Goal: Task Accomplishment & Management: Use online tool/utility

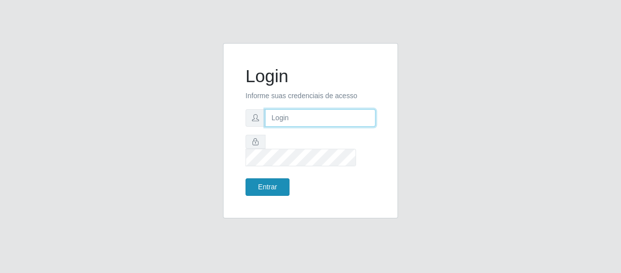
type input "[EMAIL_ADDRESS][DOMAIN_NAME]"
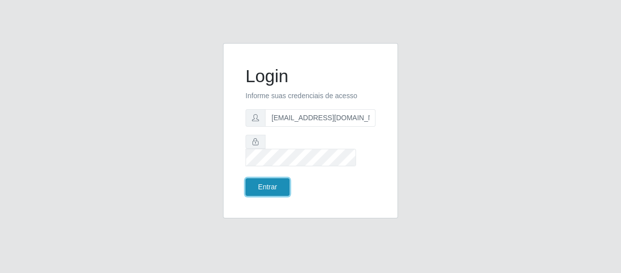
click at [262, 181] on button "Entrar" at bounding box center [268, 187] width 44 height 18
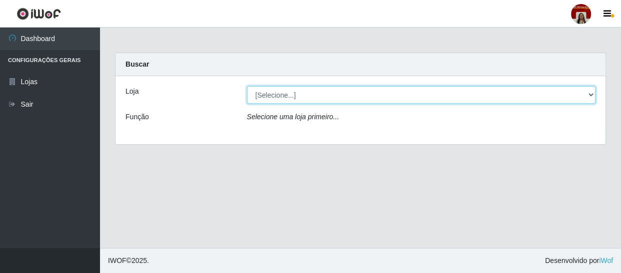
click at [590, 94] on select "[Selecione...] Mar Vermelho - Loja 04" at bounding box center [421, 95] width 349 height 18
select select "251"
click at [247, 86] on select "[Selecione...] Mar Vermelho - Loja 04" at bounding box center [421, 95] width 349 height 18
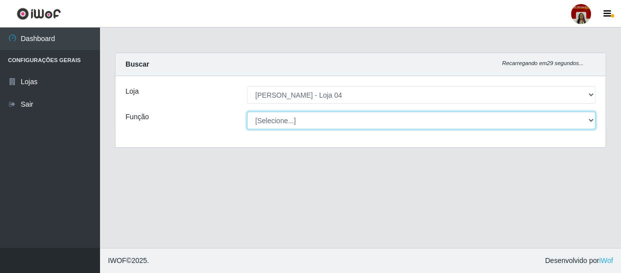
click at [589, 117] on select "[Selecione...] ASG ASG + ASG ++ Auxiliar de Depósito Auxiliar de Depósito + Aux…" at bounding box center [421, 121] width 349 height 18
select select "22"
click at [247, 112] on select "[Selecione...] ASG ASG + ASG ++ Auxiliar de Depósito Auxiliar de Depósito + Aux…" at bounding box center [421, 121] width 349 height 18
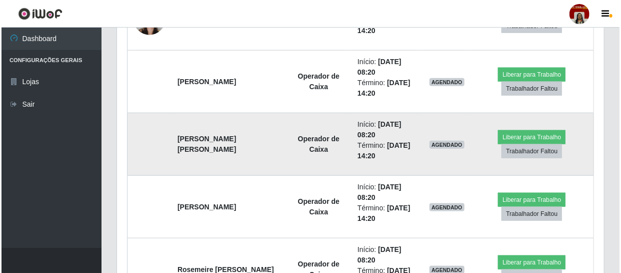
scroll to position [455, 0]
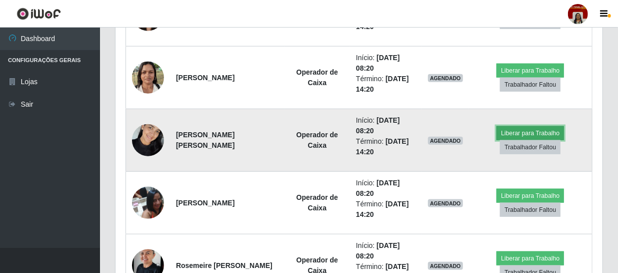
click at [524, 129] on button "Liberar para Trabalho" at bounding box center [531, 133] width 68 height 14
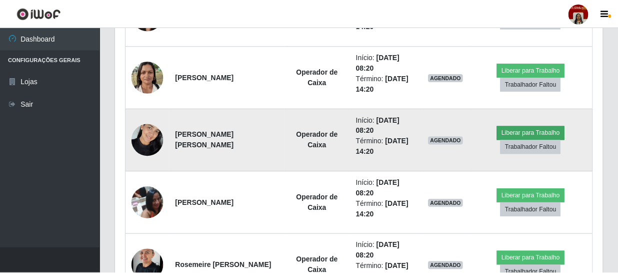
scroll to position [208, 483]
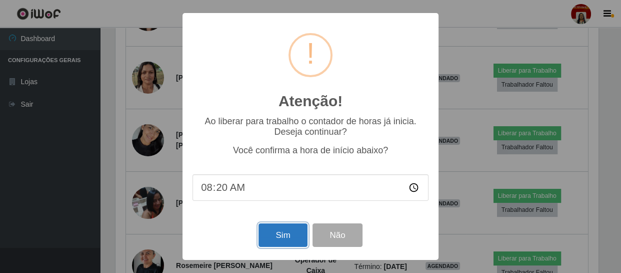
click at [288, 230] on button "Sim" at bounding box center [283, 235] width 49 height 24
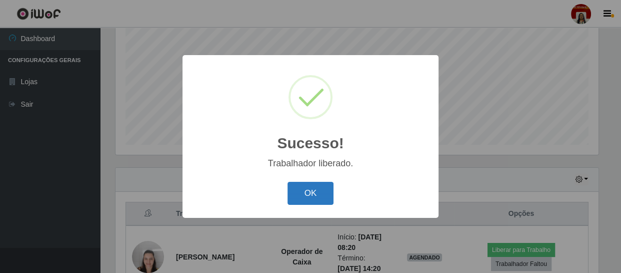
click at [305, 195] on button "OK" at bounding box center [311, 194] width 47 height 24
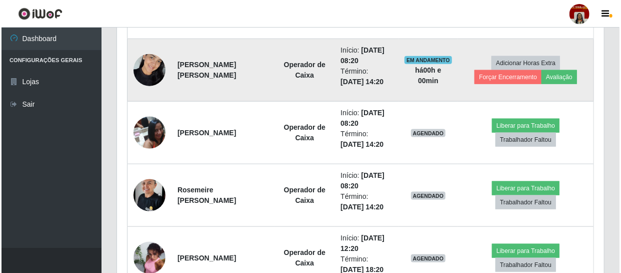
scroll to position [531, 0]
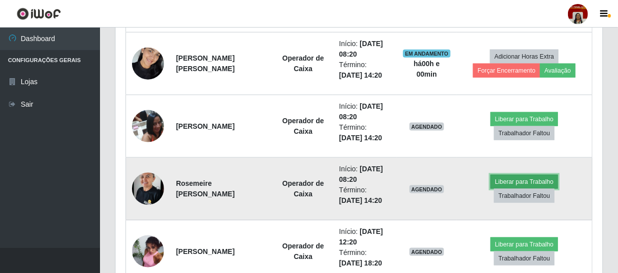
click at [515, 176] on button "Liberar para Trabalho" at bounding box center [525, 182] width 68 height 14
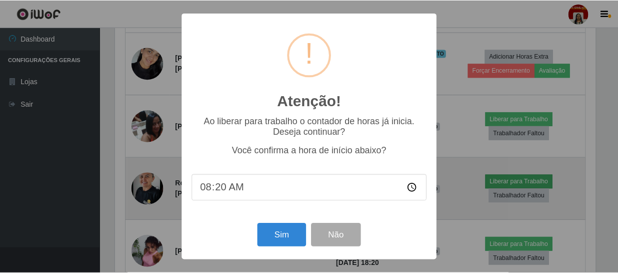
scroll to position [208, 483]
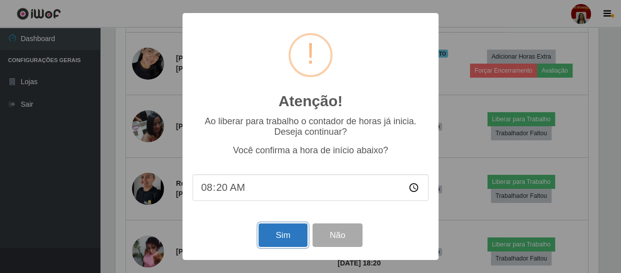
click at [268, 238] on button "Sim" at bounding box center [283, 235] width 49 height 24
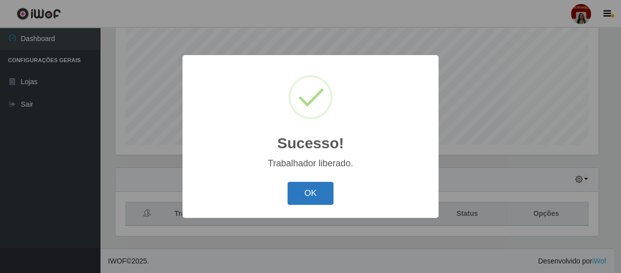
click at [318, 193] on button "OK" at bounding box center [311, 194] width 47 height 24
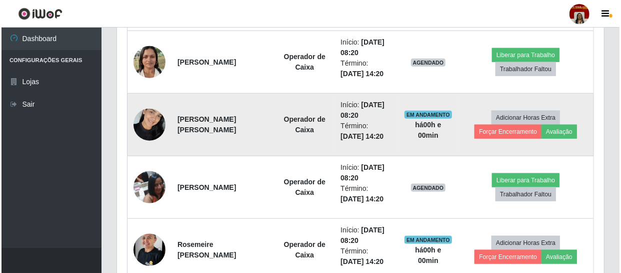
scroll to position [486, 0]
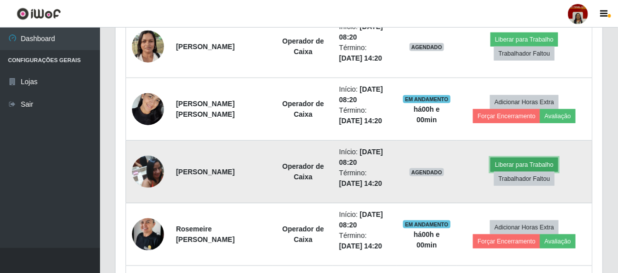
click at [517, 163] on button "Liberar para Trabalho" at bounding box center [525, 165] width 68 height 14
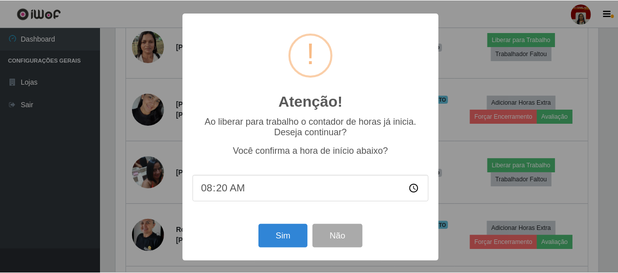
scroll to position [208, 483]
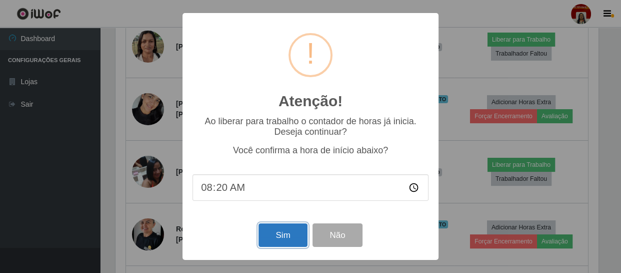
click at [269, 233] on button "Sim" at bounding box center [283, 235] width 49 height 24
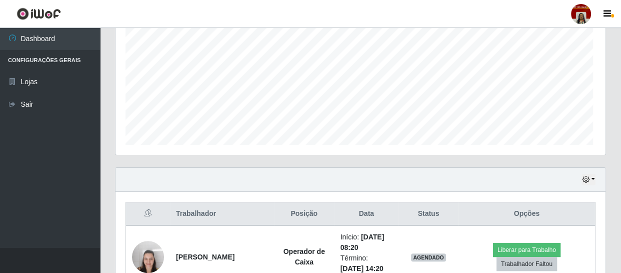
scroll to position [0, 0]
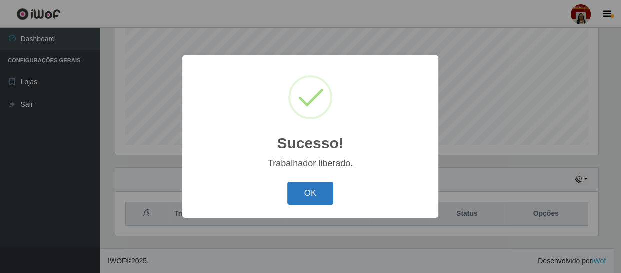
click at [304, 189] on button "OK" at bounding box center [311, 194] width 47 height 24
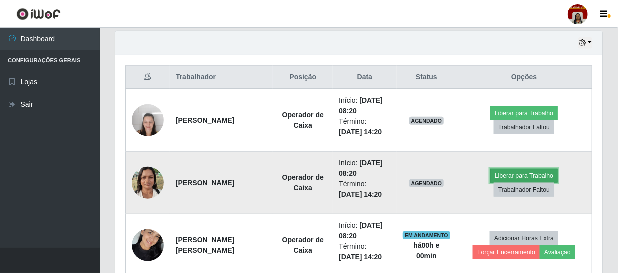
click at [528, 174] on button "Liberar para Trabalho" at bounding box center [525, 176] width 68 height 14
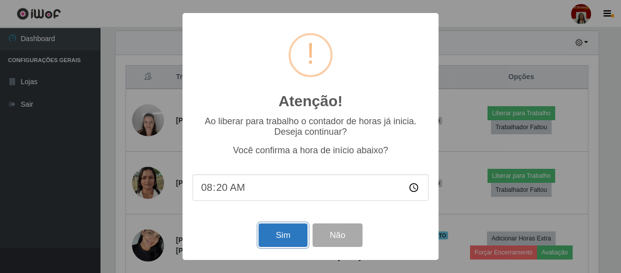
click at [283, 232] on button "Sim" at bounding box center [283, 235] width 49 height 24
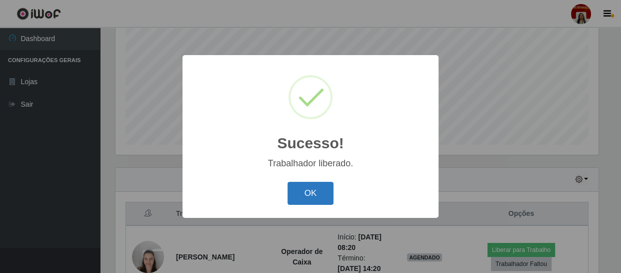
click at [314, 193] on button "OK" at bounding box center [311, 194] width 47 height 24
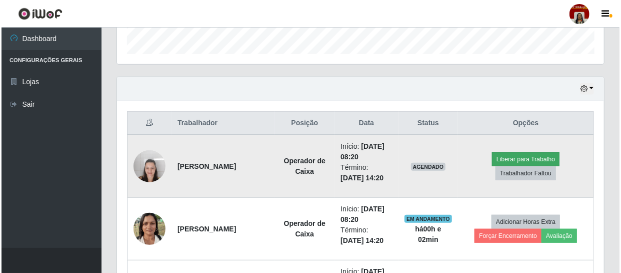
scroll to position [304, 0]
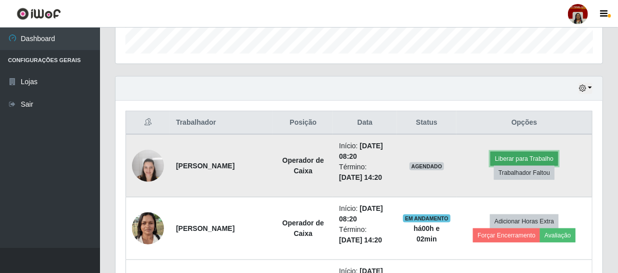
click at [517, 160] on button "Liberar para Trabalho" at bounding box center [525, 159] width 68 height 14
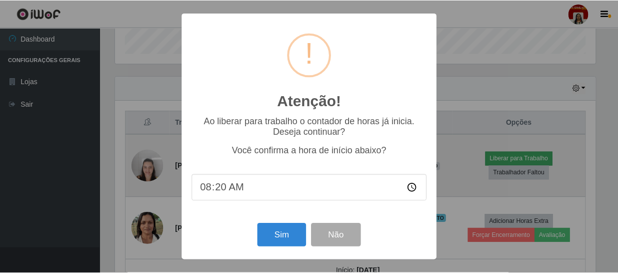
scroll to position [208, 483]
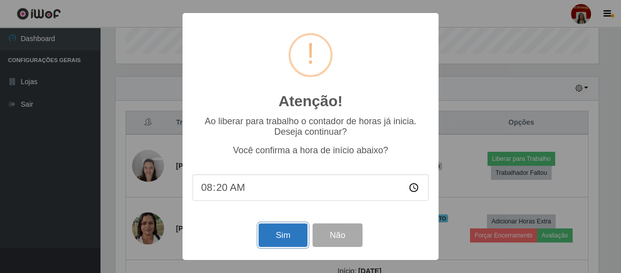
click at [279, 236] on button "Sim" at bounding box center [283, 235] width 49 height 24
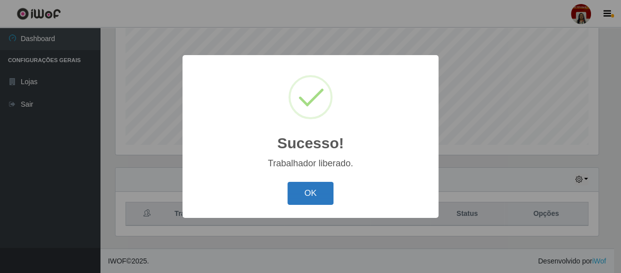
click at [292, 193] on button "OK" at bounding box center [311, 194] width 47 height 24
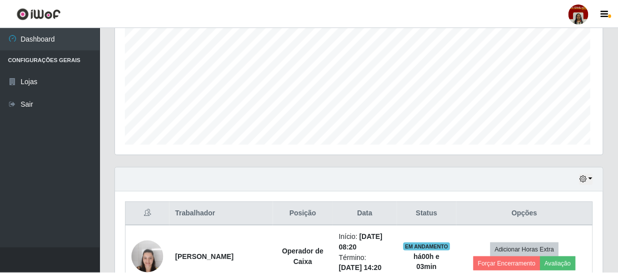
scroll to position [208, 487]
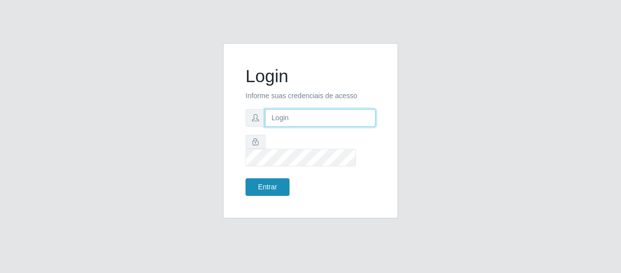
type input "[EMAIL_ADDRESS][DOMAIN_NAME]"
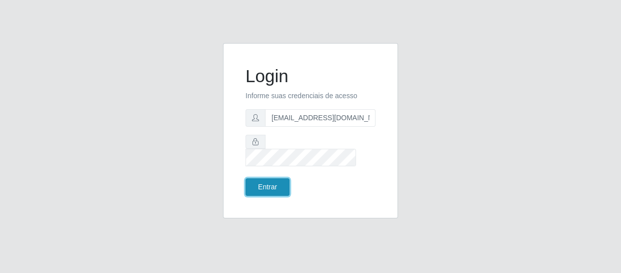
click at [265, 178] on button "Entrar" at bounding box center [268, 187] width 44 height 18
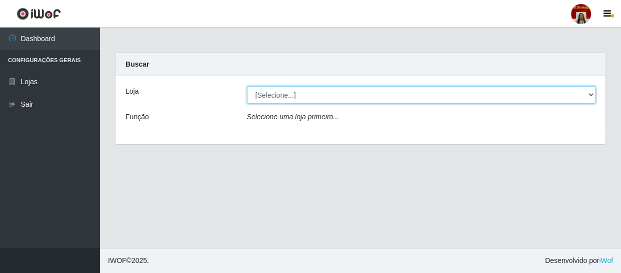
click at [310, 92] on select "[Selecione...] Mar Vermelho - Loja 04" at bounding box center [421, 95] width 349 height 18
select select "251"
click at [247, 86] on select "[Selecione...] Mar Vermelho - Loja 04" at bounding box center [421, 95] width 349 height 18
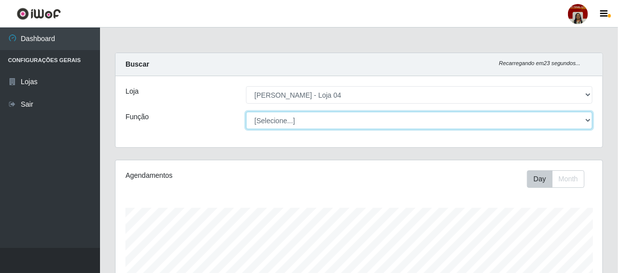
click at [305, 127] on select "[Selecione...] ASG ASG + ASG ++ Auxiliar de Depósito Auxiliar de Depósito + Aux…" at bounding box center [419, 121] width 347 height 18
click at [305, 122] on select "[Selecione...] ASG ASG + ASG ++ Auxiliar de Depósito Auxiliar de Depósito + Aux…" at bounding box center [419, 121] width 347 height 18
select select "22"
click at [246, 112] on select "[Selecione...] ASG ASG + ASG ++ Auxiliar de Depósito Auxiliar de Depósito + Aux…" at bounding box center [419, 121] width 347 height 18
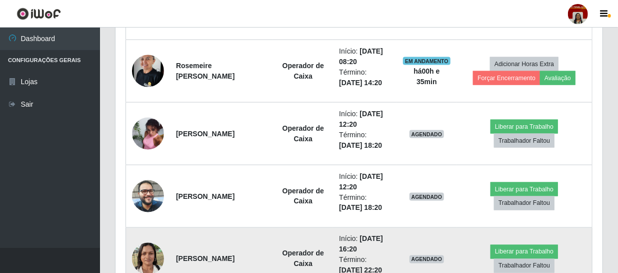
scroll to position [667, 0]
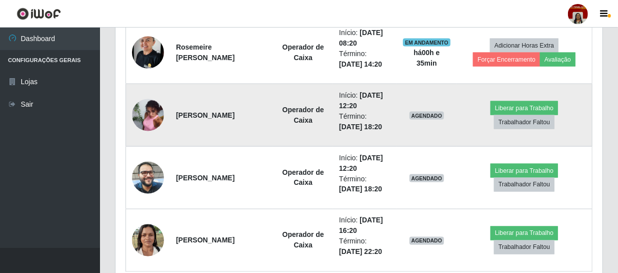
click at [163, 111] on img at bounding box center [148, 115] width 32 height 43
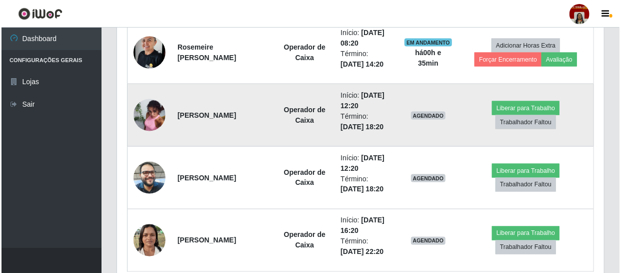
scroll to position [208, 483]
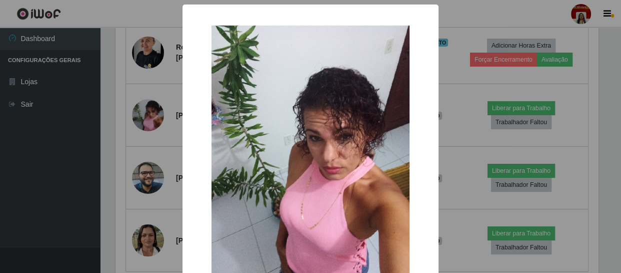
click at [262, 131] on img at bounding box center [311, 159] width 200 height 269
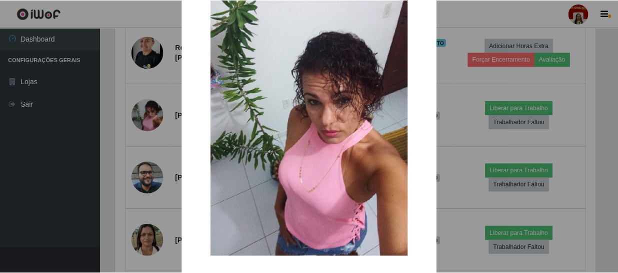
scroll to position [84, 0]
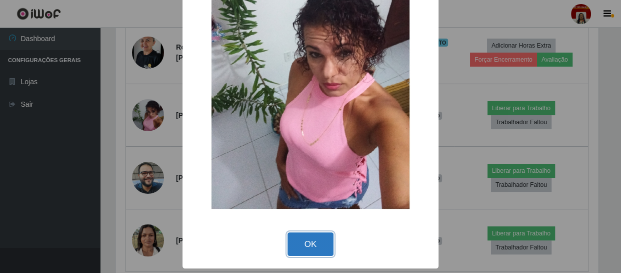
click at [308, 248] on button "OK" at bounding box center [311, 244] width 47 height 24
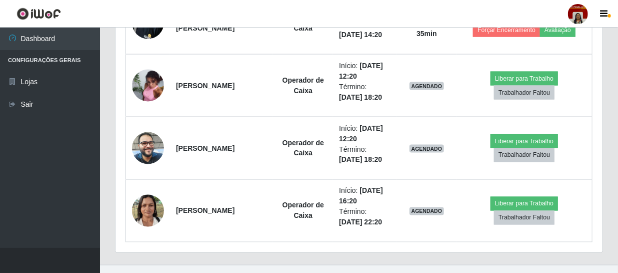
scroll to position [713, 0]
